Goal: Task Accomplishment & Management: Complete application form

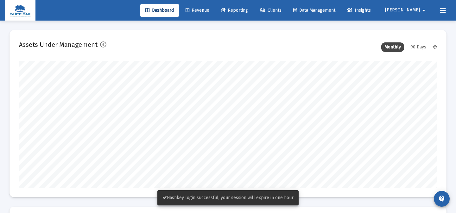
scroll to position [127, 418]
type input "[DATE]"
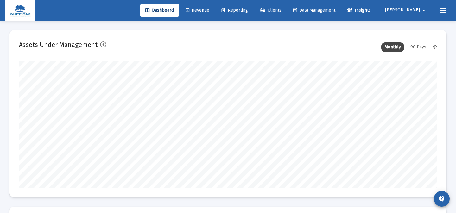
click at [419, 14] on button "[PERSON_NAME] arrow_drop_down" at bounding box center [406, 10] width 58 height 13
click at [414, 22] on span "Settings" at bounding box center [423, 26] width 19 height 15
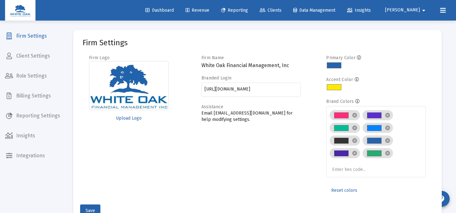
click at [43, 153] on span "Integrations" at bounding box center [32, 155] width 65 height 15
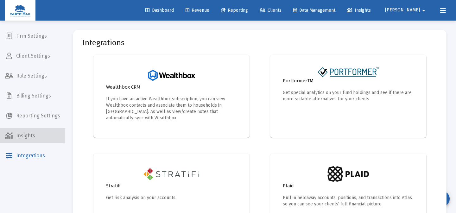
click at [48, 135] on span "Insights" at bounding box center [32, 135] width 65 height 15
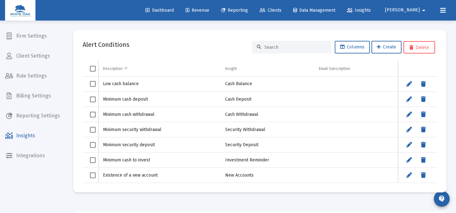
click at [45, 124] on mat-nav-list "Firm Settings Client Settings Role Settings Billing Settings Reporting Settings…" at bounding box center [32, 81] width 65 height 163
click at [45, 111] on span "Reporting Settings" at bounding box center [32, 115] width 65 height 15
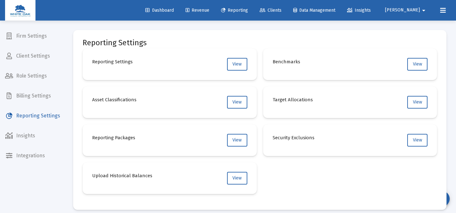
click at [55, 108] on span "Reporting Settings" at bounding box center [32, 115] width 65 height 15
click at [52, 97] on span "Billing Settings" at bounding box center [32, 95] width 65 height 15
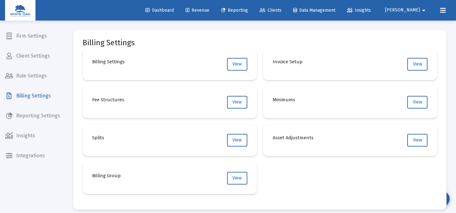
click at [49, 84] on mat-nav-list "Firm Settings Client Settings Role Settings Billing Settings Reporting Settings…" at bounding box center [32, 81] width 65 height 163
click at [49, 79] on span "Role Settings" at bounding box center [32, 75] width 65 height 15
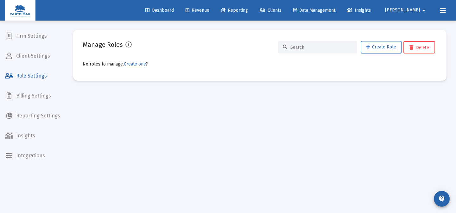
click at [53, 53] on span "Client Settings" at bounding box center [32, 55] width 65 height 15
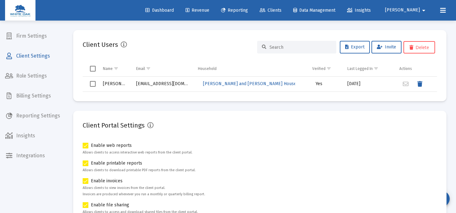
click at [57, 37] on span "Firm Settings" at bounding box center [32, 35] width 65 height 15
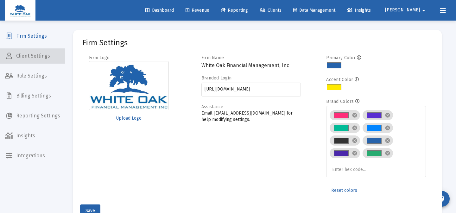
click at [57, 54] on span "Client Settings" at bounding box center [32, 55] width 65 height 15
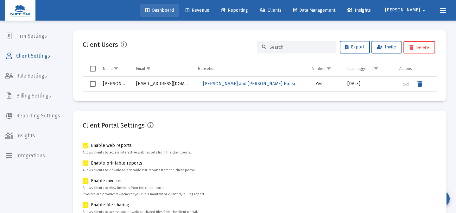
click at [176, 4] on link "Dashboard" at bounding box center [159, 10] width 39 height 13
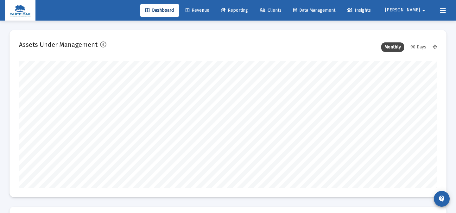
scroll to position [127, 225]
click at [209, 9] on span "Revenue" at bounding box center [198, 10] width 24 height 5
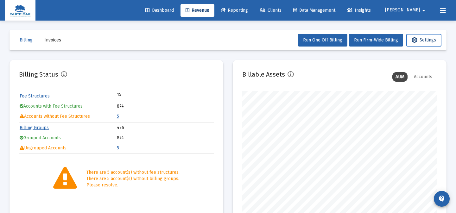
click at [423, 41] on span "Settings" at bounding box center [424, 39] width 24 height 5
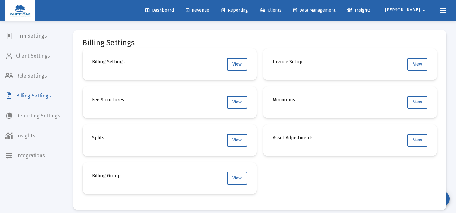
click at [242, 7] on link "Reporting" at bounding box center [234, 10] width 37 height 13
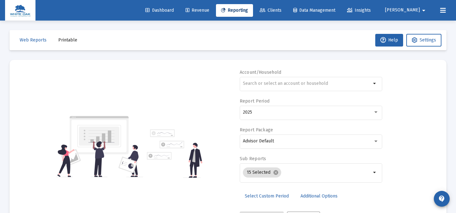
scroll to position [30, 0]
click at [290, 0] on div "Dashboard Revenue Reporting Clients Data Management Insights [PERSON_NAME] arro…" at bounding box center [228, 10] width 446 height 21
click at [281, 12] on span "Clients" at bounding box center [271, 10] width 22 height 5
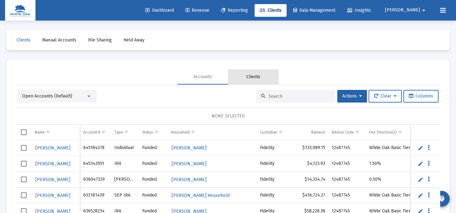
click at [249, 74] on div "Clients" at bounding box center [253, 77] width 14 height 6
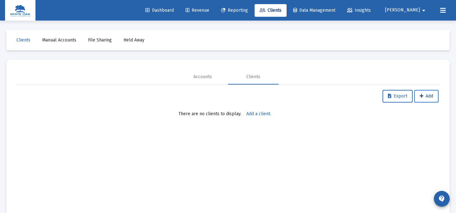
click at [428, 100] on button "Add" at bounding box center [426, 96] width 24 height 13
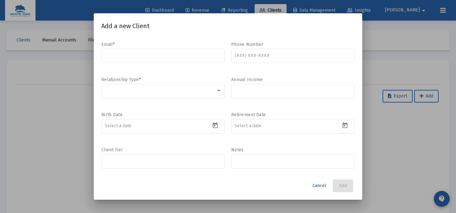
click at [323, 187] on span "Cancel" at bounding box center [320, 185] width 14 height 5
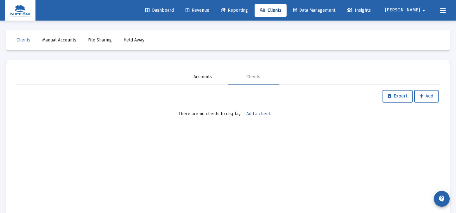
click at [210, 77] on div "Accounts" at bounding box center [202, 77] width 18 height 6
